Goal: Information Seeking & Learning: Learn about a topic

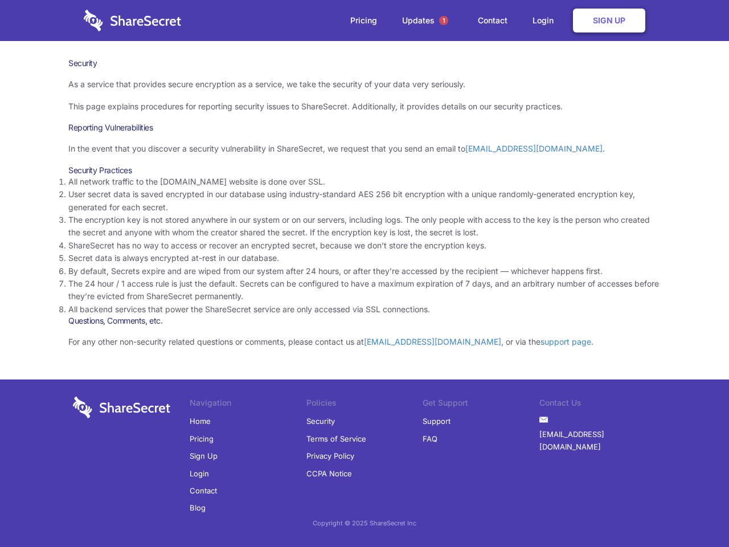
click at [364, 273] on li "By default, Secrets expire and are wiped from our system after 24 hours, or aft…" at bounding box center [364, 271] width 592 height 13
click at [444, 20] on span "1" at bounding box center [443, 20] width 9 height 9
